Goal: Transaction & Acquisition: Purchase product/service

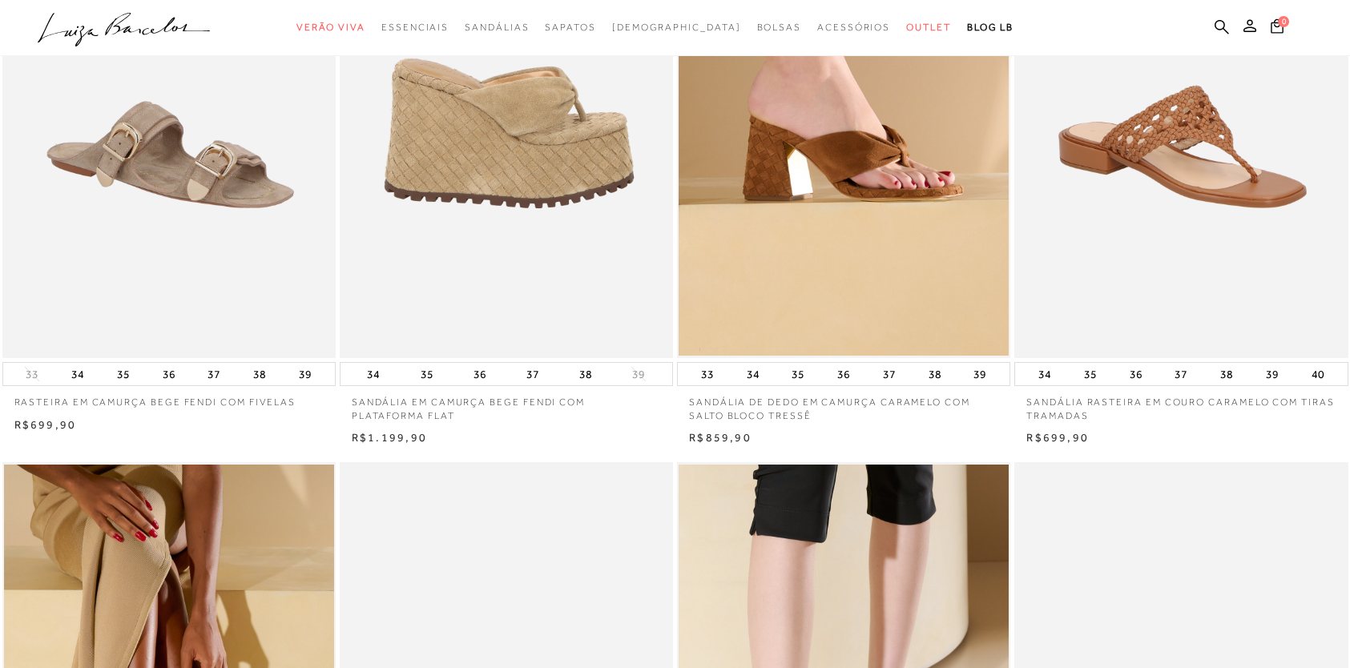
scroll to position [80, 0]
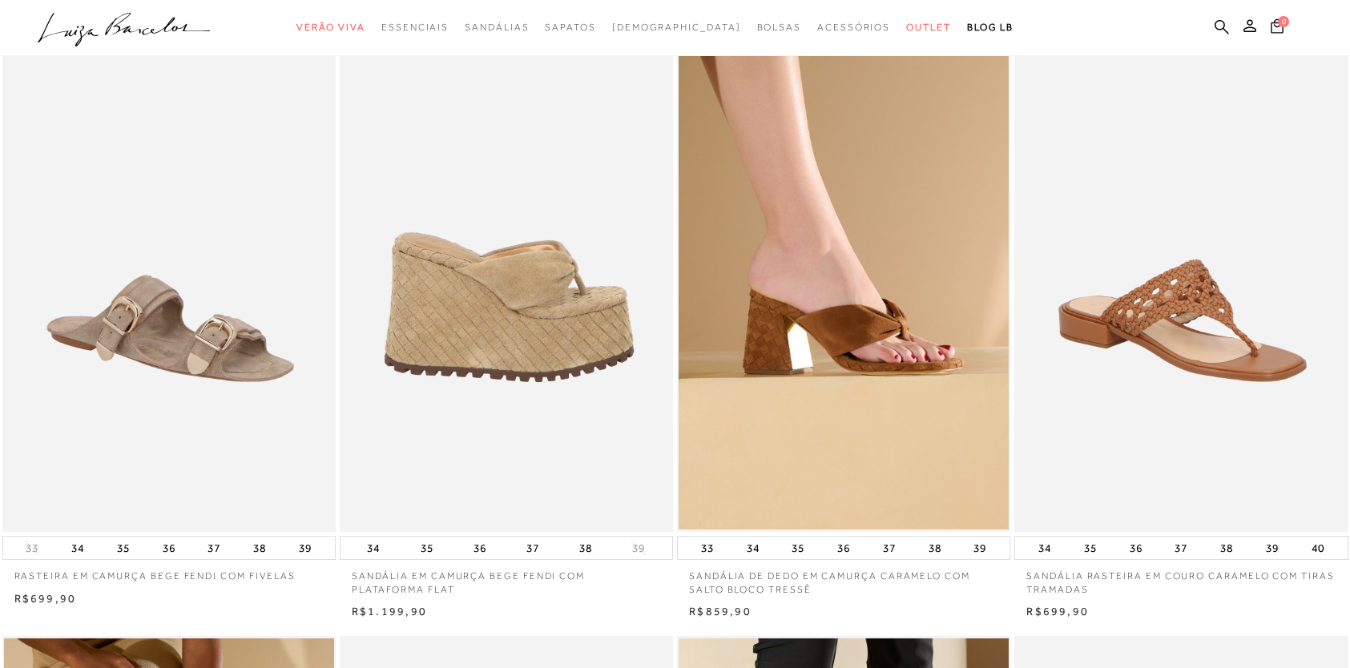
click at [583, 312] on img at bounding box center [507, 282] width 332 height 500
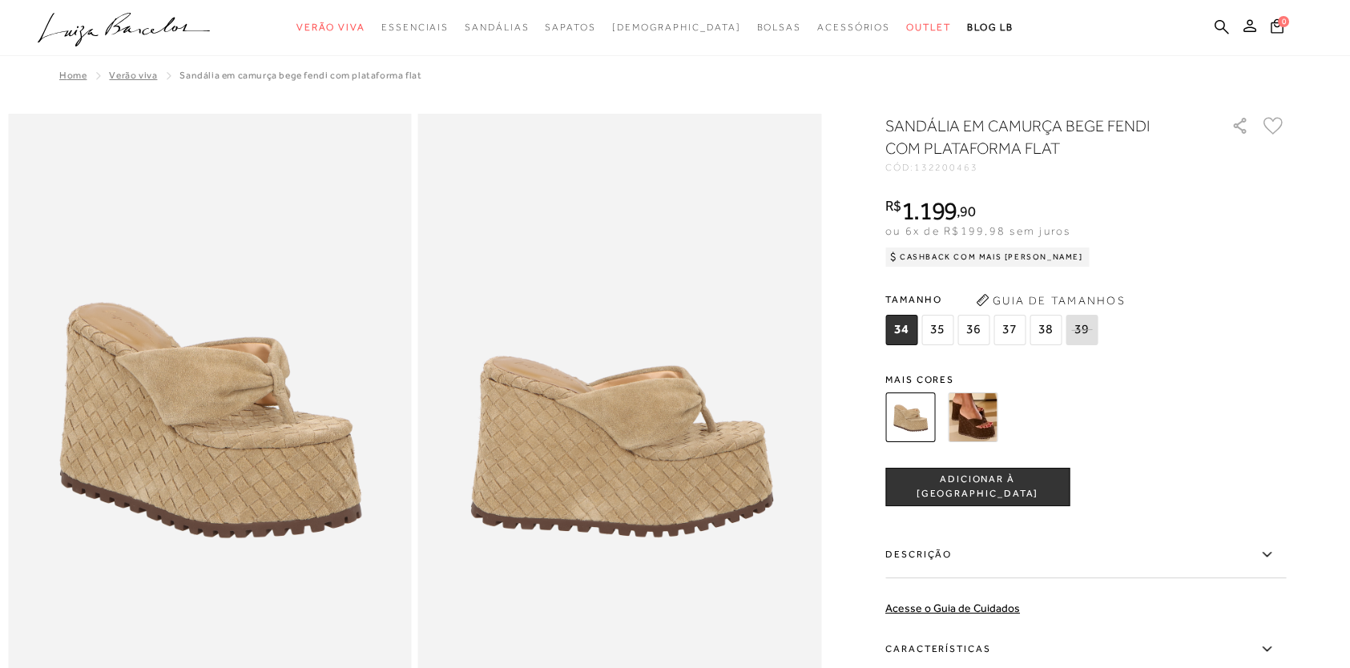
click at [983, 397] on img at bounding box center [973, 418] width 50 height 50
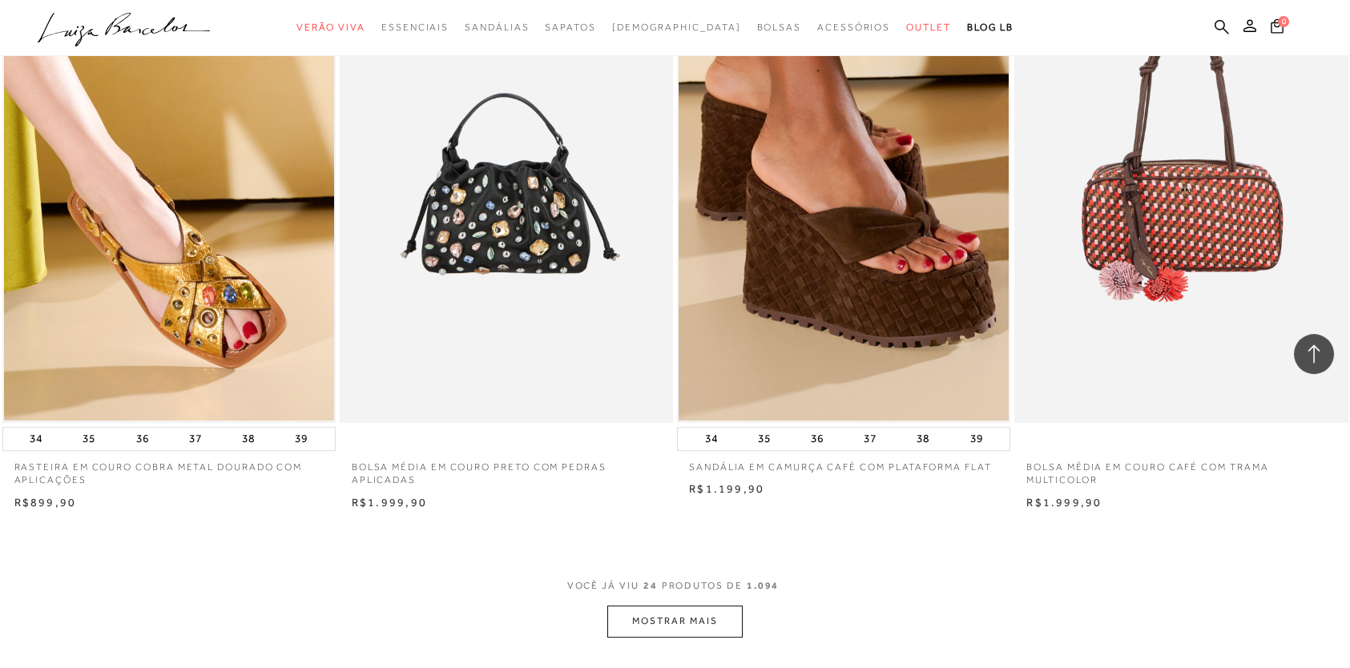
scroll to position [3205, 0]
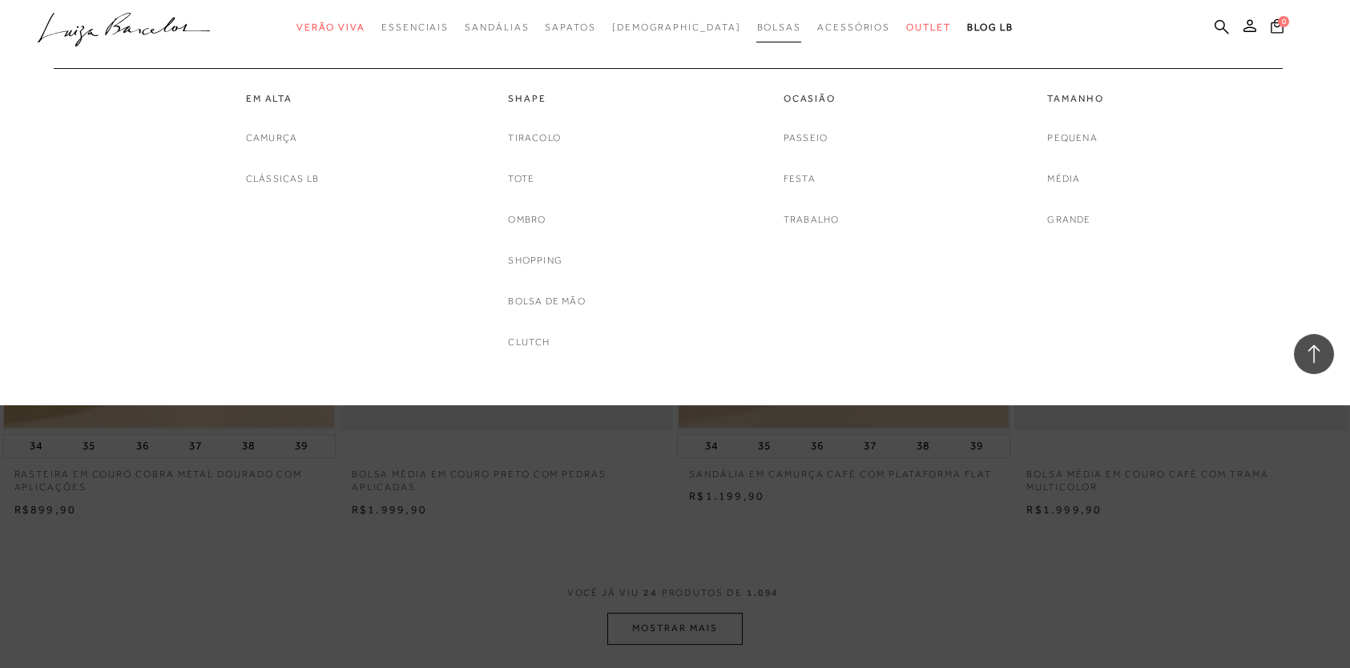
click at [756, 18] on link "Bolsas" at bounding box center [778, 28] width 45 height 30
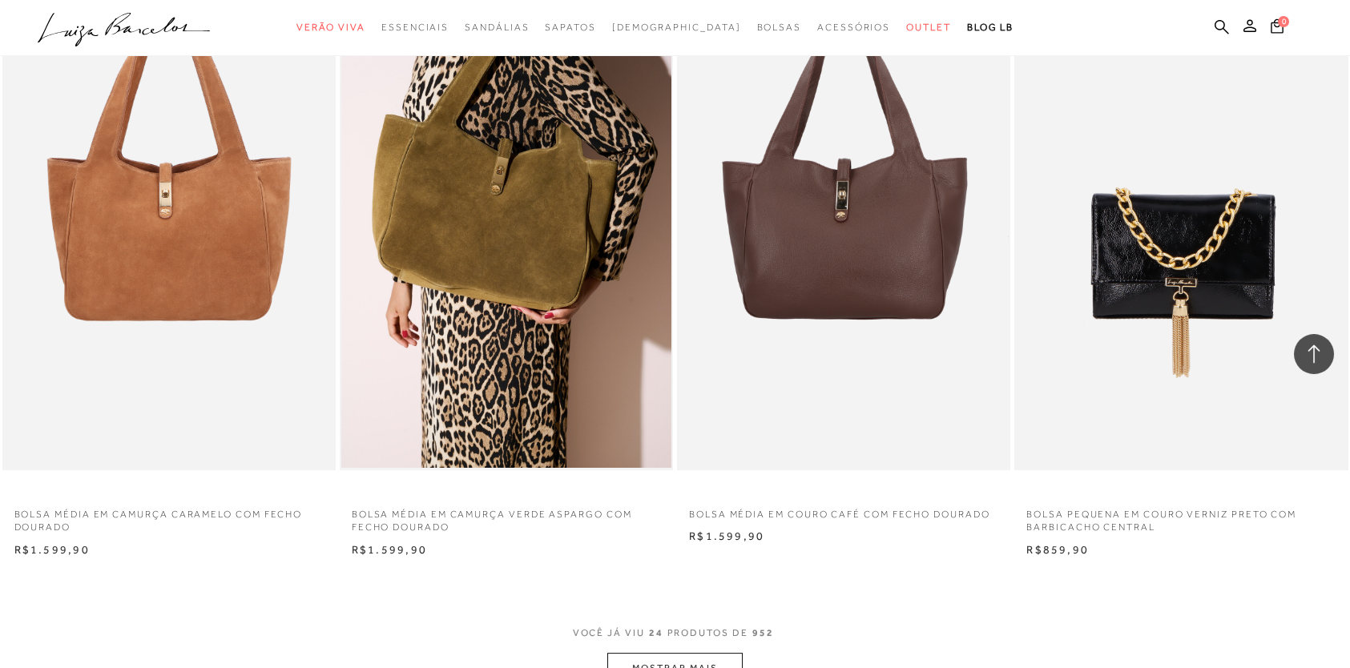
scroll to position [3205, 0]
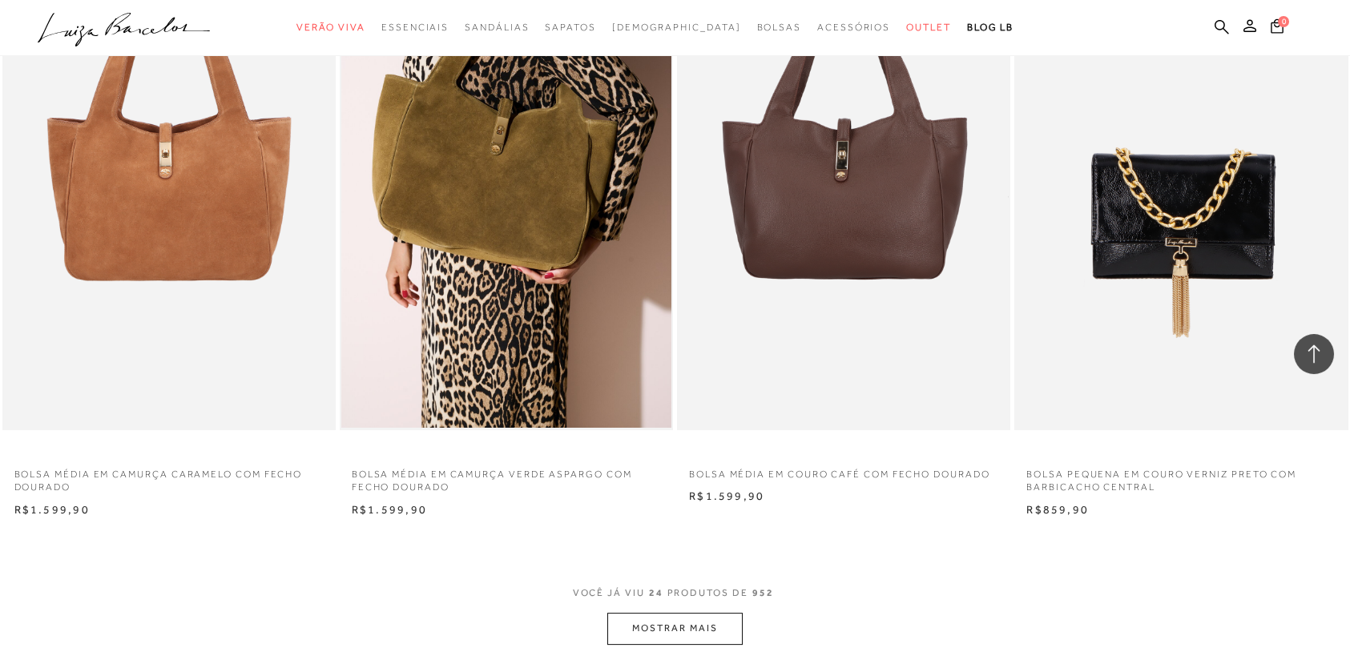
click at [668, 620] on button "MOSTRAR MAIS" at bounding box center [674, 628] width 135 height 31
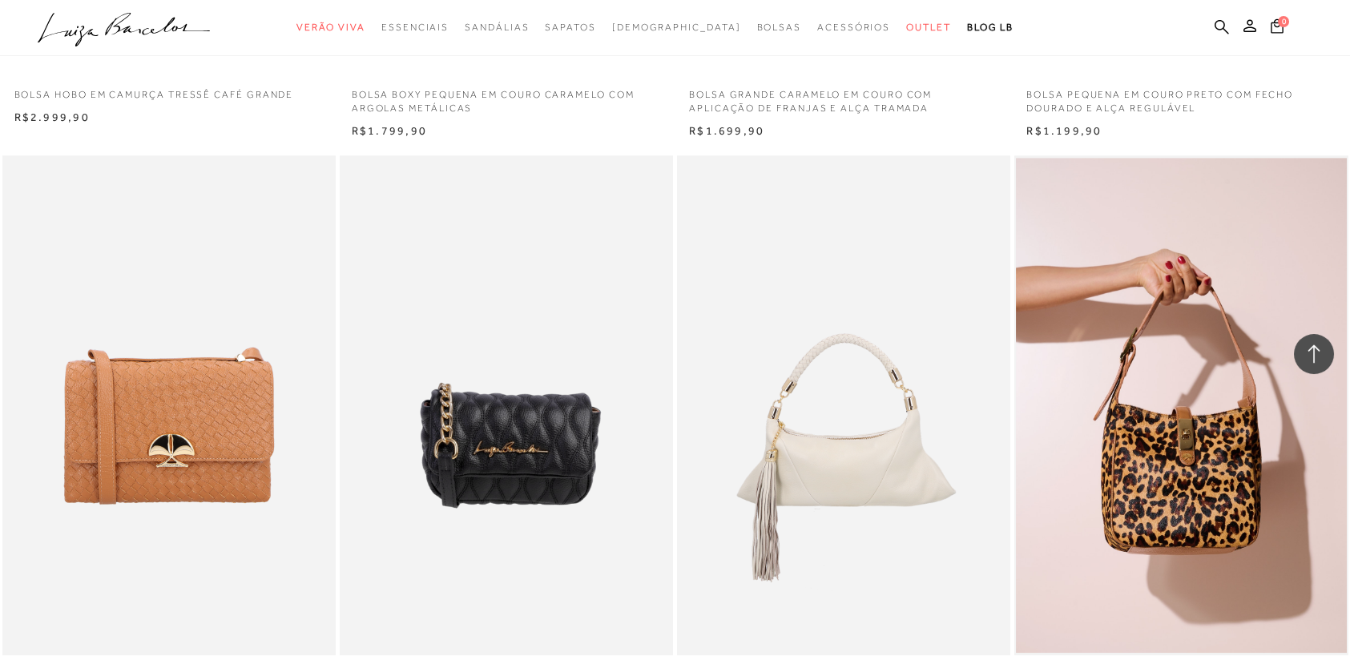
scroll to position [5529, 0]
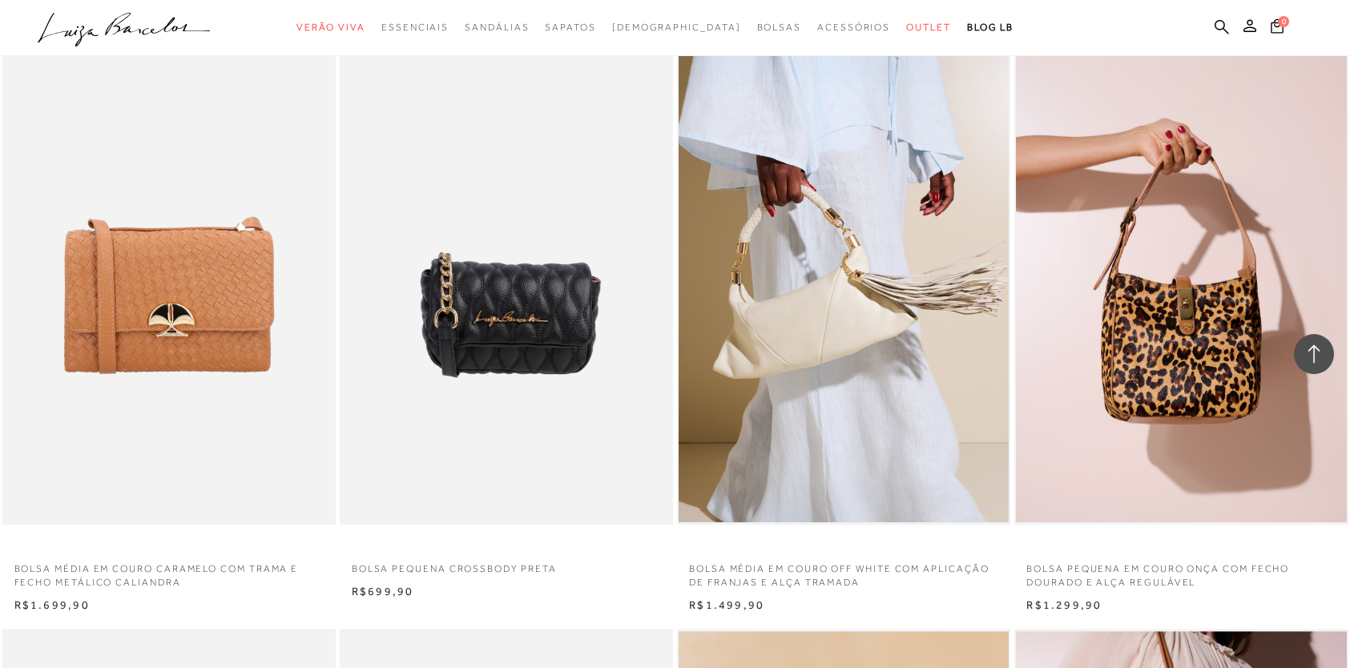
click at [141, 29] on icon ".a{fill-rule:evenodd;}" at bounding box center [124, 30] width 173 height 34
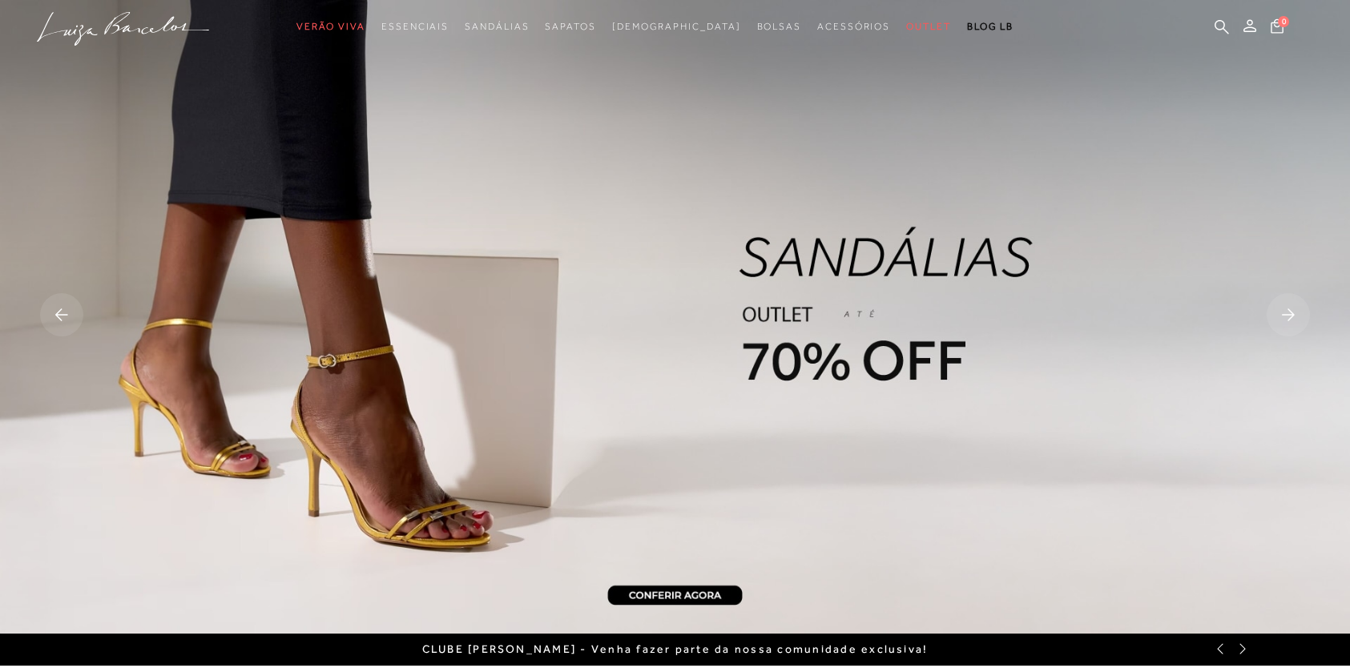
click at [1302, 317] on rect at bounding box center [1288, 314] width 43 height 43
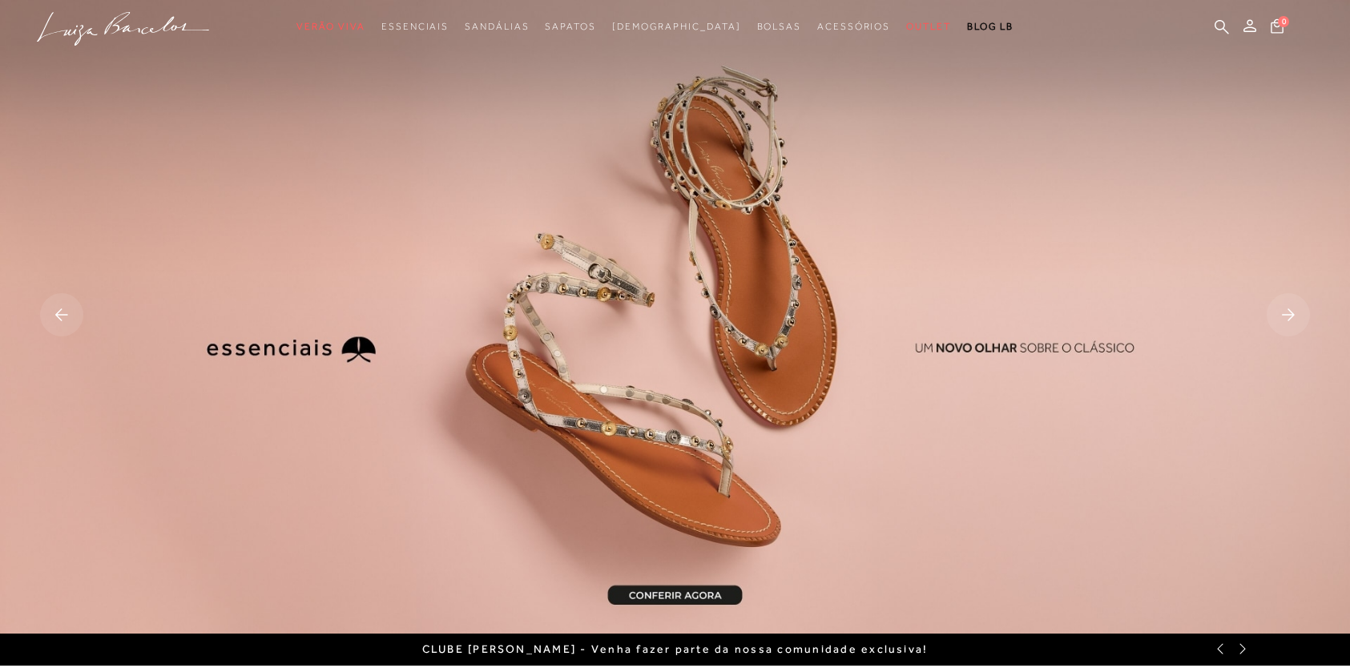
click at [1300, 317] on rect at bounding box center [1288, 314] width 43 height 43
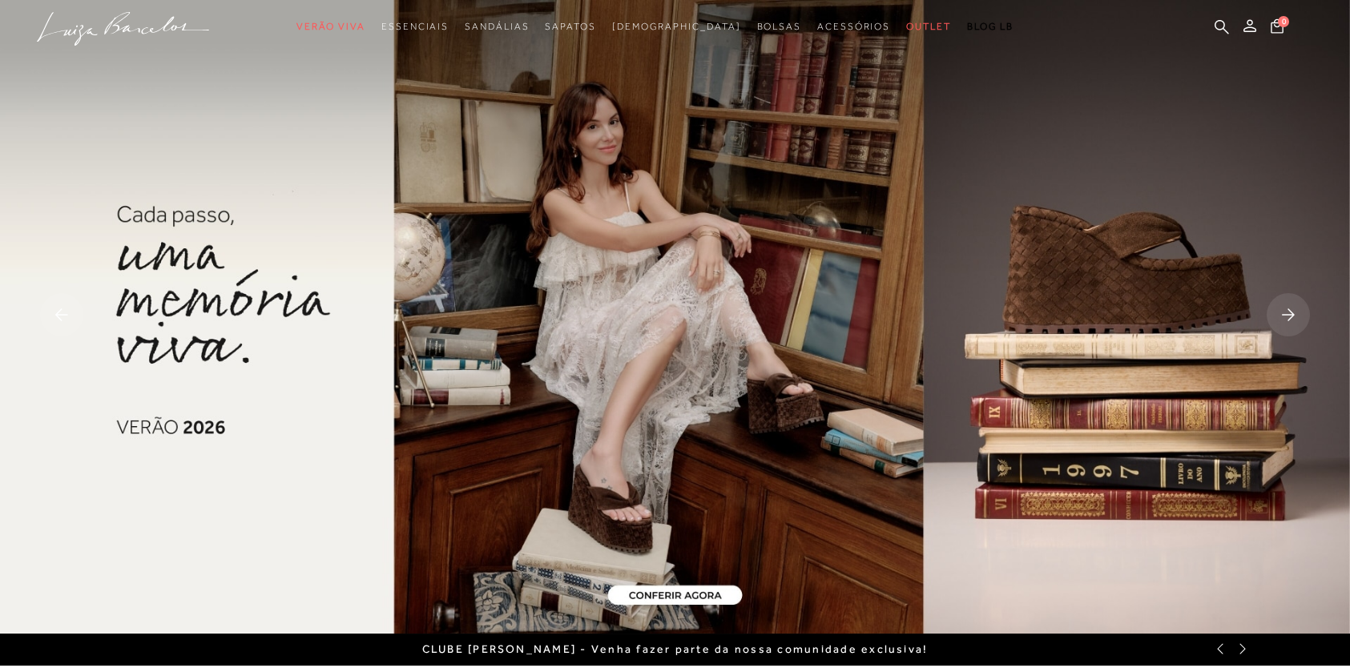
click at [1300, 317] on rect at bounding box center [1288, 314] width 43 height 43
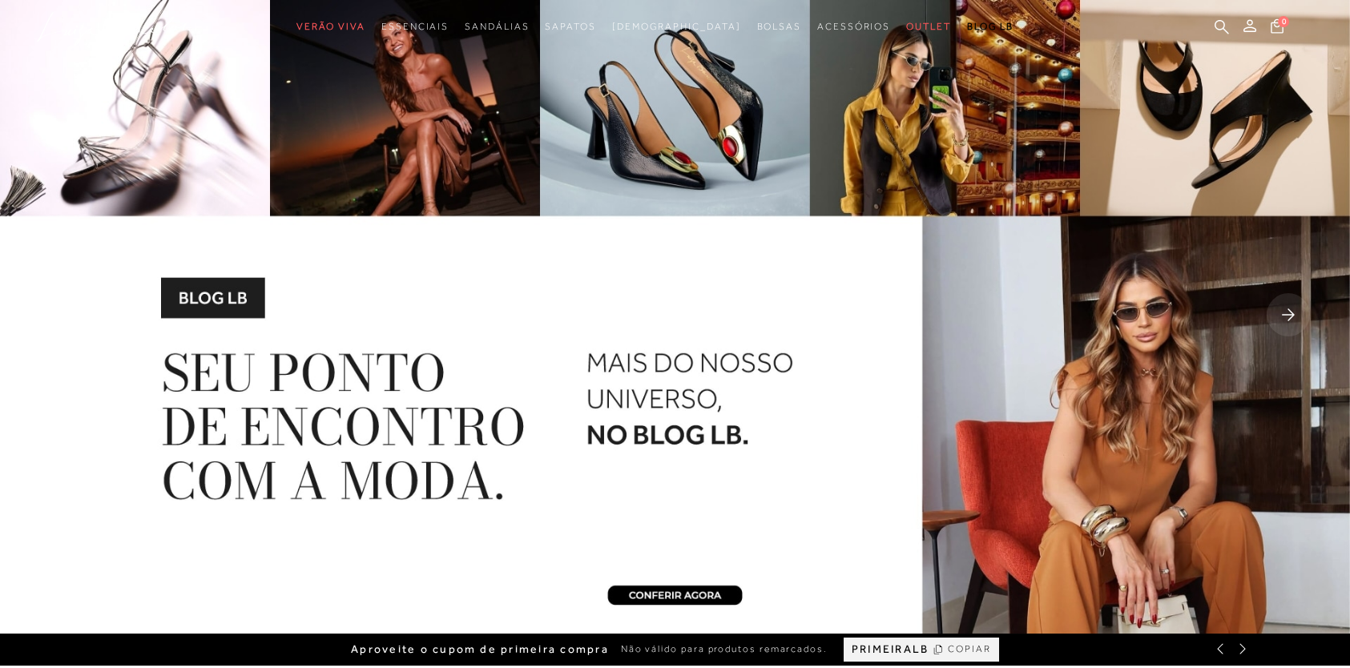
click at [1300, 317] on rect at bounding box center [1288, 314] width 43 height 43
